Goal: Task Accomplishment & Management: Complete application form

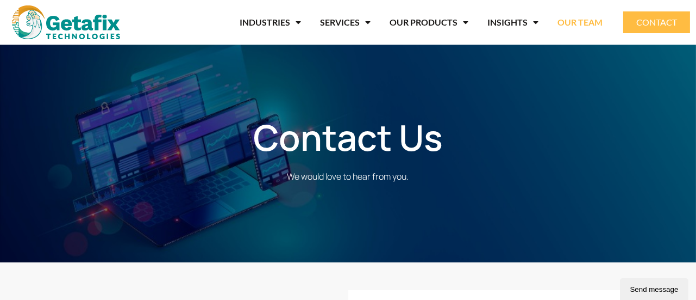
click at [600, 26] on link "OUR TEAM" at bounding box center [580, 22] width 45 height 25
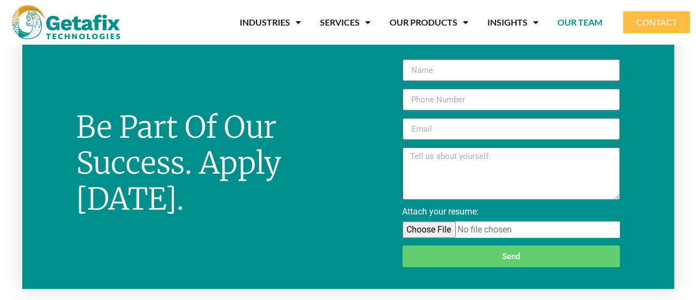
scroll to position [1099, 0]
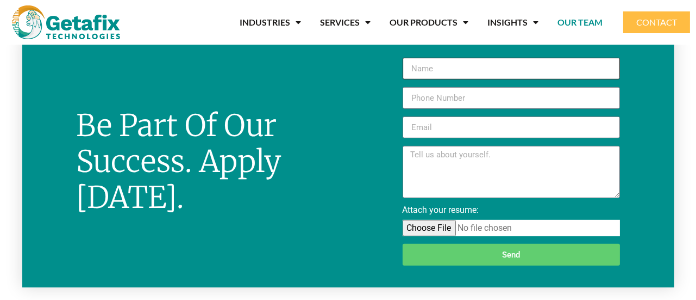
click at [431, 69] on input "New Form" at bounding box center [511, 69] width 217 height 22
type input "[PERSON_NAME] A"
click at [450, 96] on input "New Form" at bounding box center [511, 98] width 217 height 22
type input "6364543234"
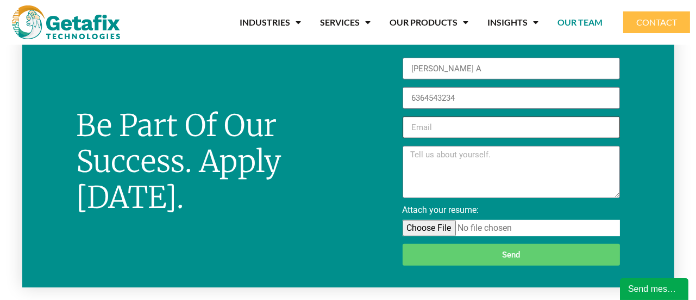
click at [416, 127] on input "New Form" at bounding box center [511, 127] width 217 height 22
type input "gowdaakshatha2003#@[DOMAIN_NAME]"
click at [444, 151] on textarea "New Form" at bounding box center [511, 172] width 217 height 52
click at [438, 123] on input "gowdaakshatha2003#@[DOMAIN_NAME]" at bounding box center [511, 127] width 217 height 22
click at [413, 156] on textarea "New Form" at bounding box center [511, 172] width 217 height 52
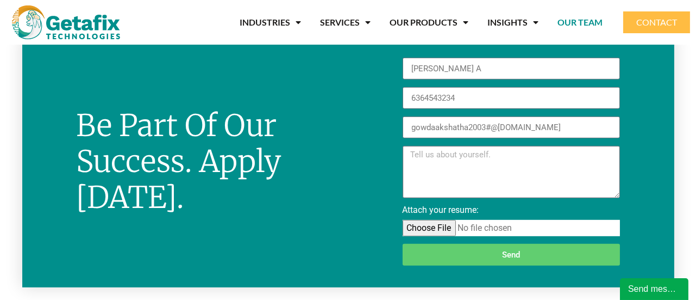
paste textarea "To leverage expertise in accounting, financial analysis, and management reporti…"
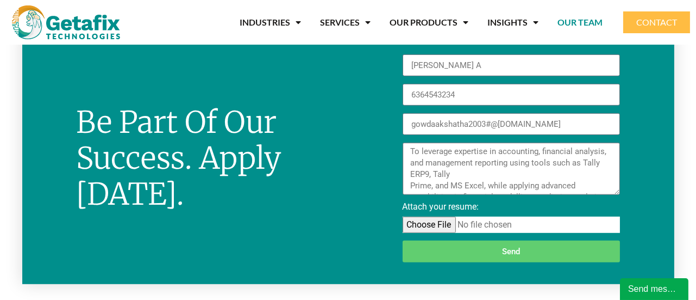
scroll to position [1106, 0]
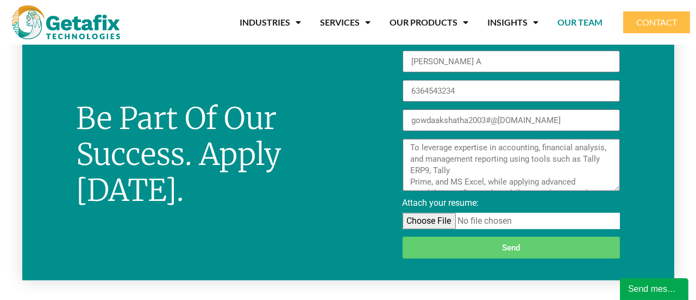
type textarea "To leverage expertise in accounting, financial analysis, and management reporti…"
click at [422, 221] on input "Attach your resume:" at bounding box center [511, 221] width 217 height 16
type input "C:\fakepath\Resume.pdf"
click at [411, 180] on textarea "To leverage expertise in accounting, financial analysis, and management reporti…" at bounding box center [511, 165] width 217 height 52
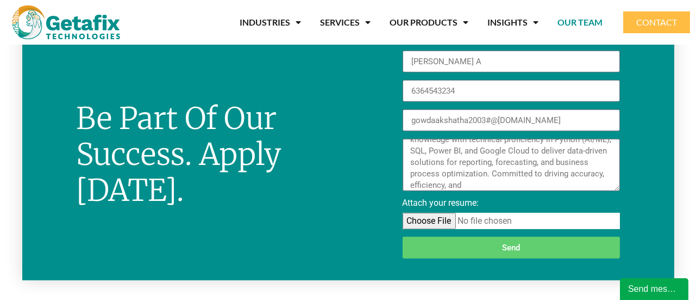
click at [412, 183] on textarea "To leverage expertise in accounting, financial analysis, and management reporti…" at bounding box center [511, 165] width 217 height 52
click at [410, 174] on textarea "To leverage expertise in accounting, financial analysis, and management reporti…" at bounding box center [511, 165] width 217 height 52
type textarea "To leverage expertise in accounting, financial analysis, and management reporti…"
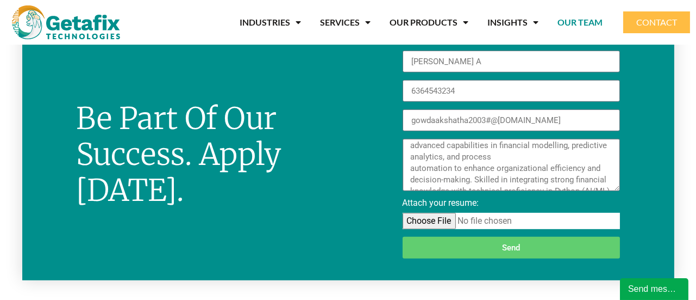
scroll to position [0, 0]
drag, startPoint x: 413, startPoint y: 147, endPoint x: 633, endPoint y: 207, distance: 228.7
click at [633, 207] on div "[PERSON_NAME] A 6364543234 gowdaakshatha2003#@[DOMAIN_NAME] To leverage experti…" at bounding box center [512, 155] width 326 height 208
drag, startPoint x: 413, startPoint y: 146, endPoint x: 605, endPoint y: 203, distance: 200.8
click at [605, 203] on div "[PERSON_NAME] A 6364543234 gowdaakshatha2003#@[DOMAIN_NAME] To leverage experti…" at bounding box center [511, 158] width 225 height 215
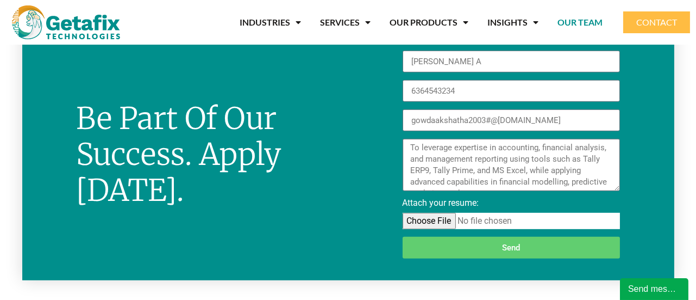
drag, startPoint x: 536, startPoint y: 188, endPoint x: 389, endPoint y: 138, distance: 155.1
click at [389, 138] on div "[PERSON_NAME] A 6364543234 gowdaakshatha2003#@[DOMAIN_NAME] To leverage experti…" at bounding box center [512, 155] width 326 height 208
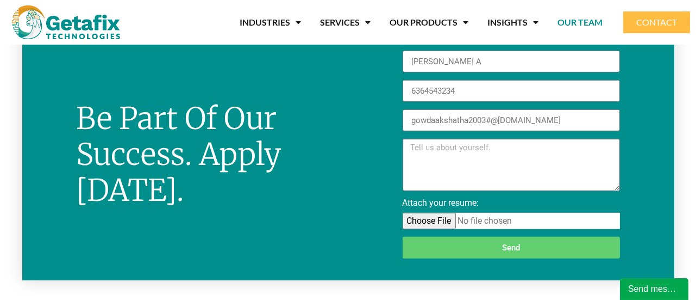
paste textarea "I am writing to express my interest in exploring potential career opportunities…"
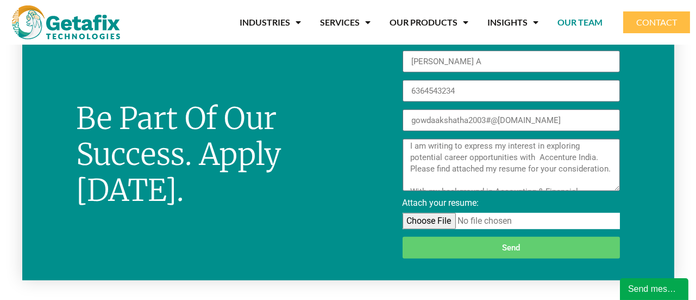
scroll to position [3, 0]
click at [596, 153] on textarea "I am writing to express my interest in exploring potential career opportunities…" at bounding box center [511, 165] width 217 height 52
click at [595, 154] on textarea "I am writing to express my interest in exploring potential career opportunities…" at bounding box center [511, 165] width 217 height 52
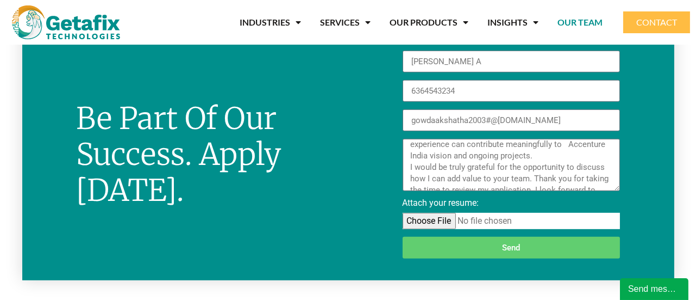
scroll to position [118, 0]
drag, startPoint x: 468, startPoint y: 167, endPoint x: 411, endPoint y: 166, distance: 56.5
click at [411, 166] on textarea "I am writing to express my interest in exploring potential career opportunities…" at bounding box center [511, 165] width 217 height 52
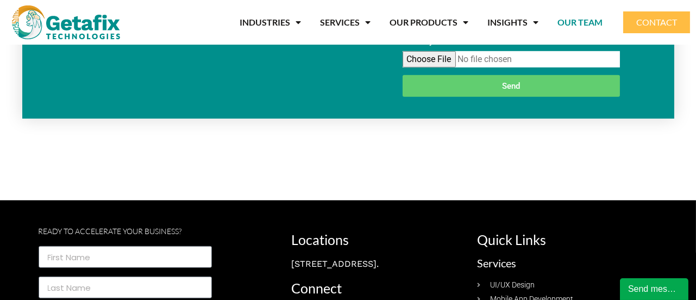
scroll to position [1268, 0]
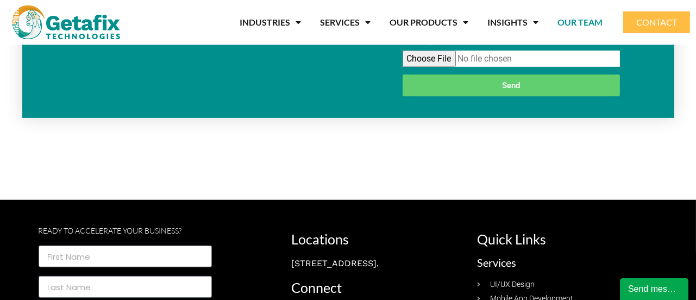
type textarea "I am writing to express my interest in exploring potential career opportunities…"
click at [504, 83] on span "Send" at bounding box center [511, 86] width 18 height 8
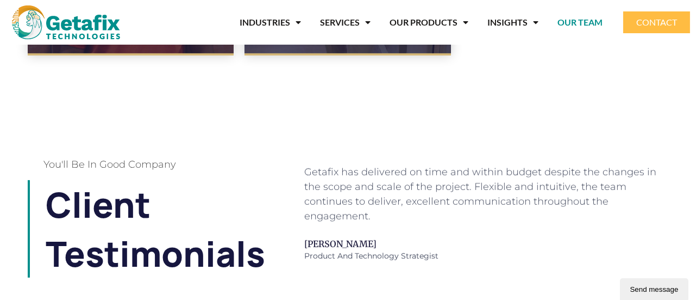
scroll to position [778, 0]
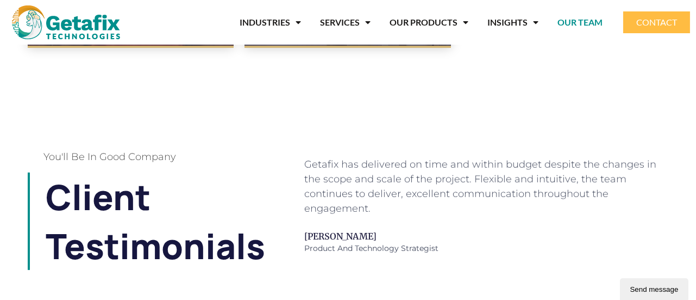
click at [643, 288] on div "Send message" at bounding box center [654, 288] width 52 height 8
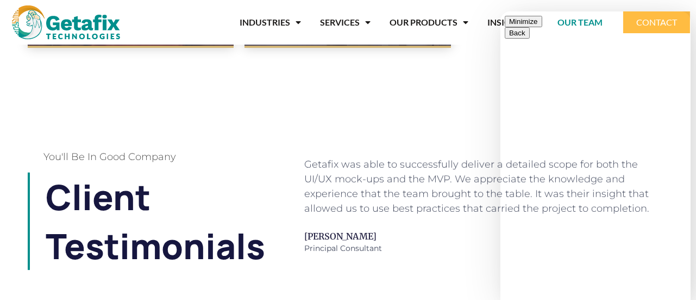
scroll to position [42, 0]
click at [542, 27] on button "Minimize" at bounding box center [524, 21] width 38 height 11
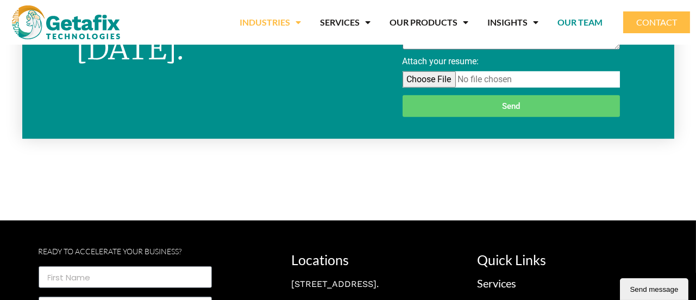
scroll to position [1248, 0]
